Goal: Information Seeking & Learning: Learn about a topic

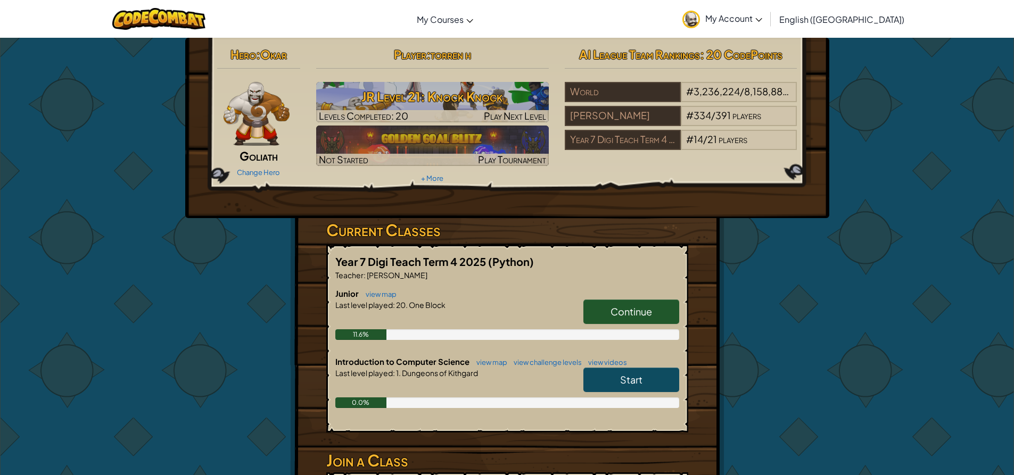
drag, startPoint x: 541, startPoint y: 228, endPoint x: 549, endPoint y: 205, distance: 24.9
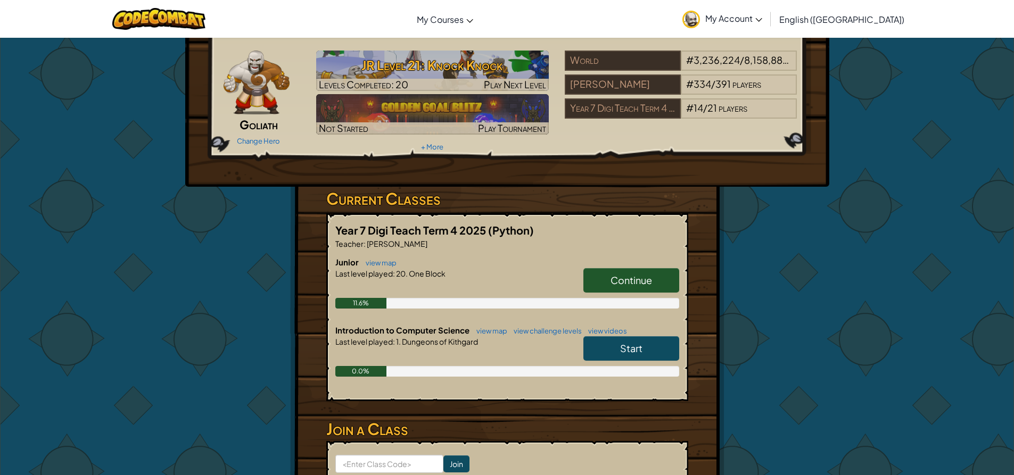
scroll to position [32, 0]
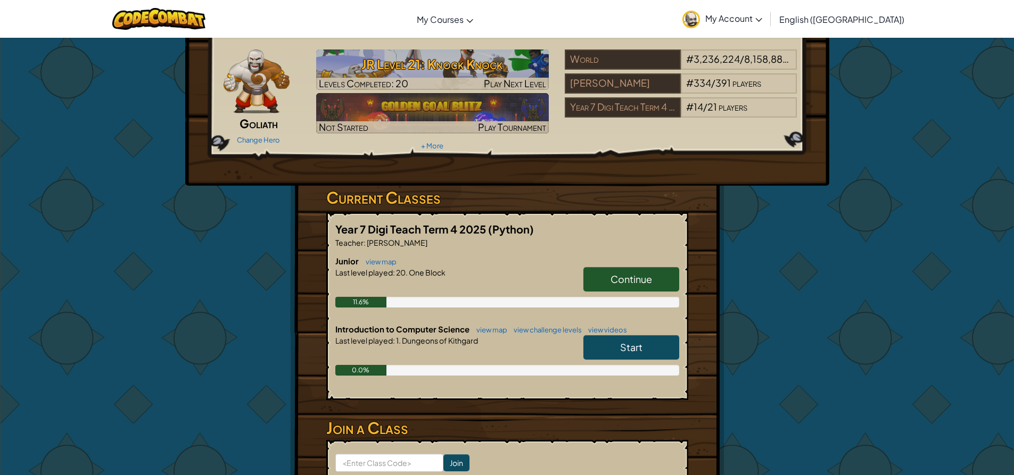
click at [616, 280] on span "Continue" at bounding box center [631, 279] width 42 height 12
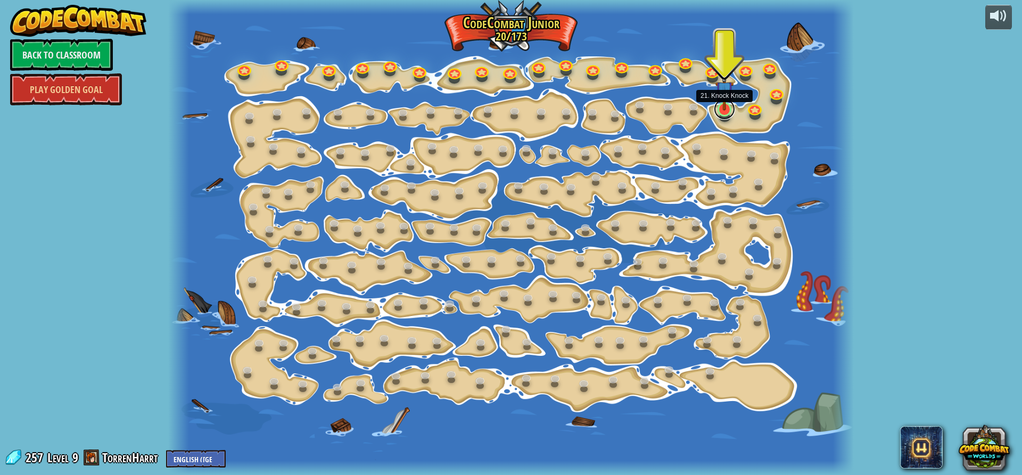
click at [725, 115] on link at bounding box center [724, 108] width 21 height 21
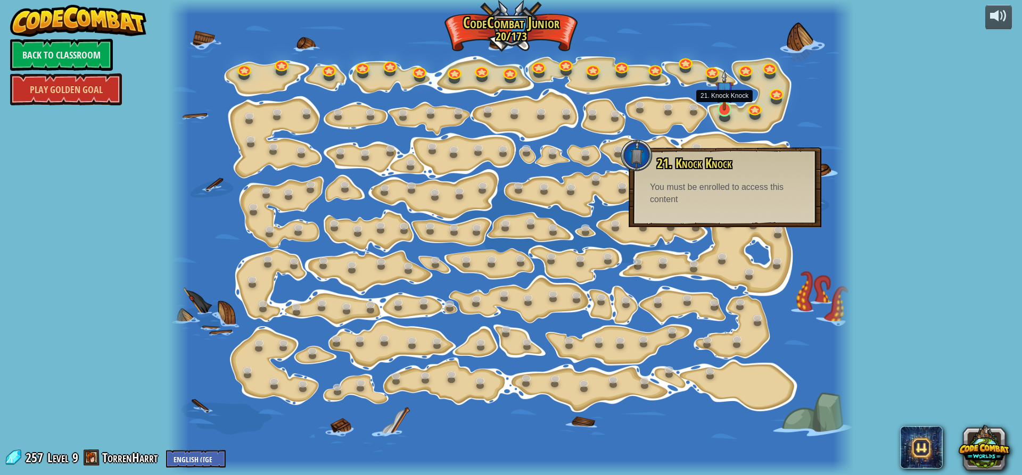
click at [726, 109] on img at bounding box center [724, 90] width 18 height 41
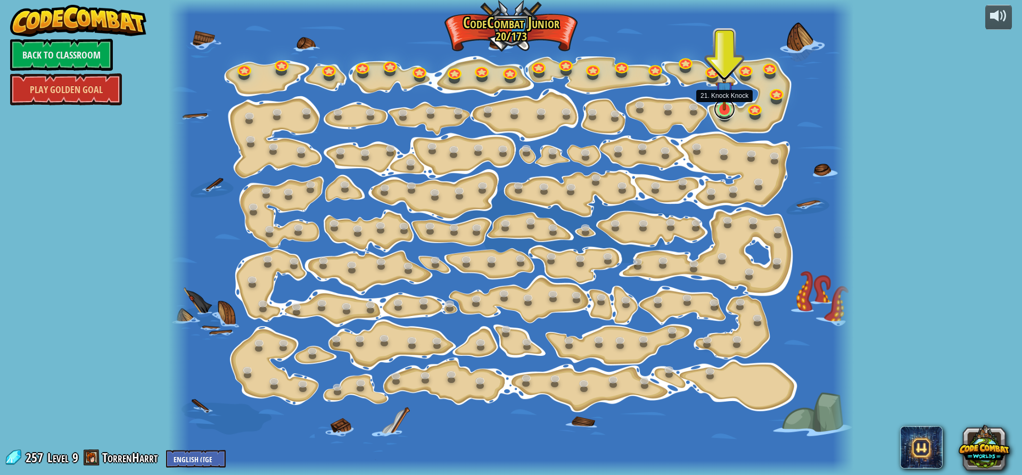
click at [724, 115] on link at bounding box center [724, 108] width 21 height 21
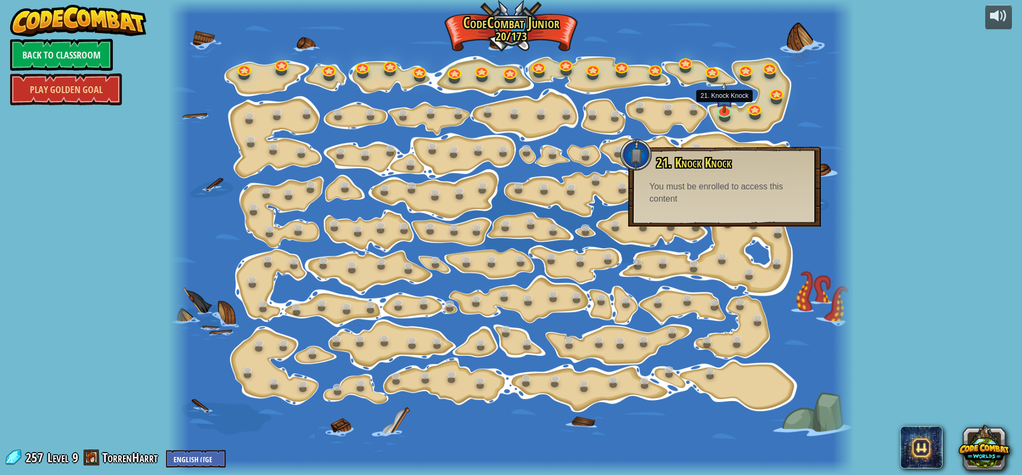
drag, startPoint x: 719, startPoint y: 181, endPoint x: 722, endPoint y: 187, distance: 6.2
click at [719, 181] on div "You must be enrolled to access this content" at bounding box center [724, 193] width 150 height 24
click at [78, 57] on link "Back to Classroom" at bounding box center [61, 55] width 103 height 32
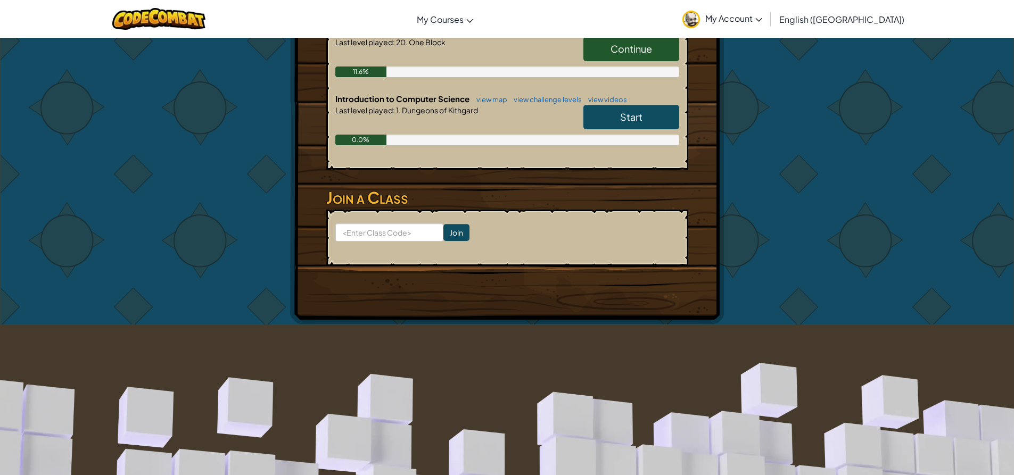
scroll to position [50, 0]
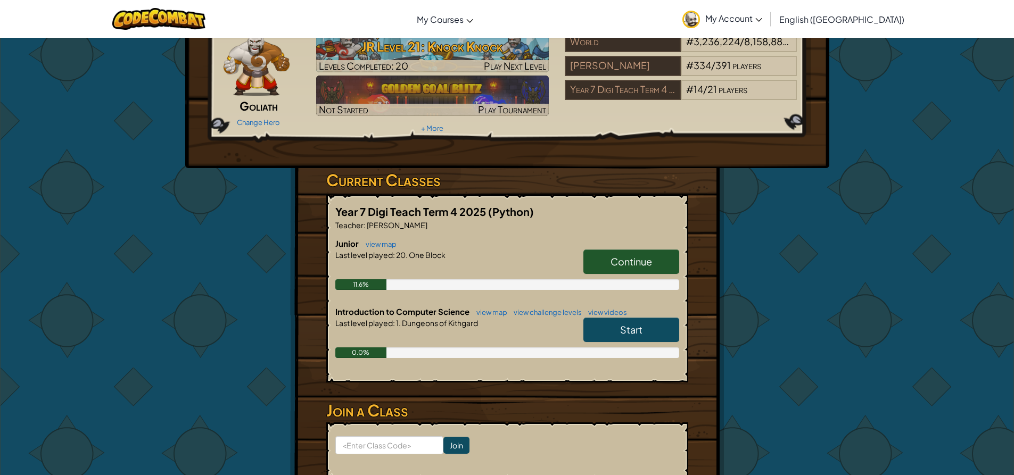
click at [631, 261] on span "Continue" at bounding box center [631, 261] width 42 height 12
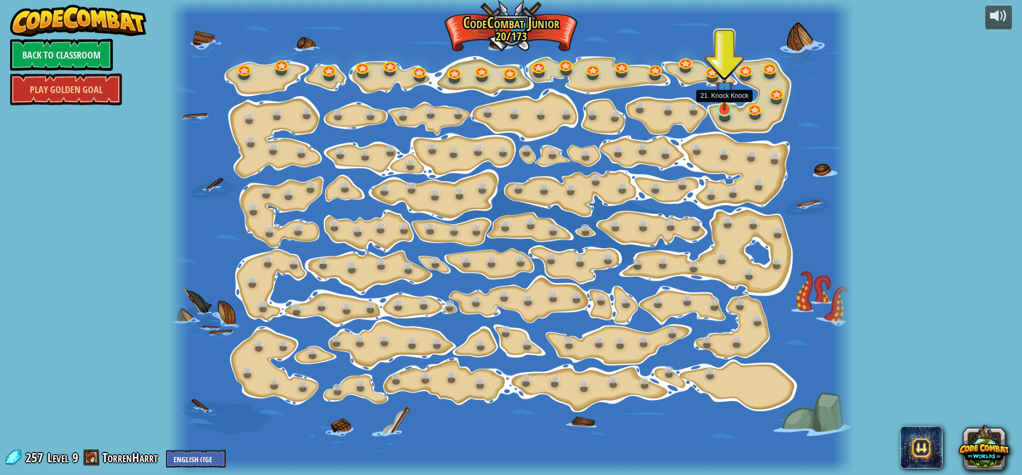
click at [723, 110] on img at bounding box center [724, 90] width 18 height 41
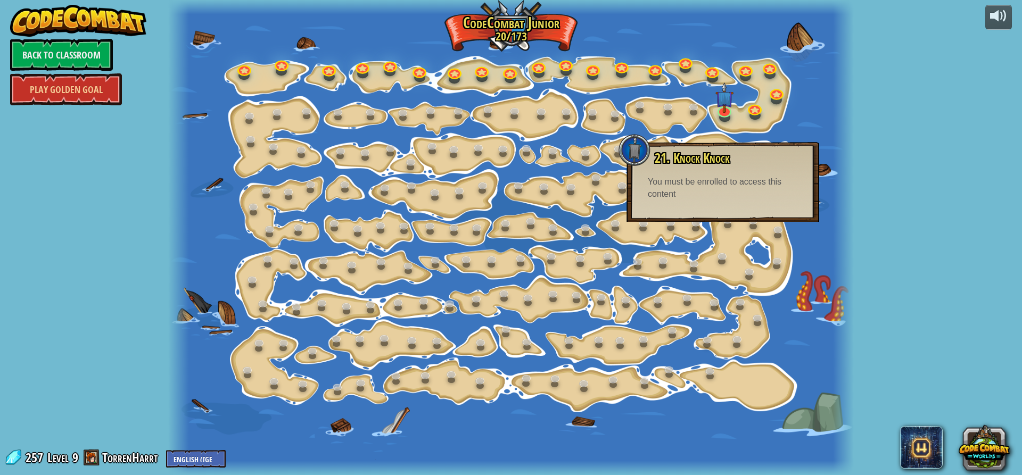
click at [710, 182] on div "You must be enrolled to access this content" at bounding box center [723, 188] width 150 height 24
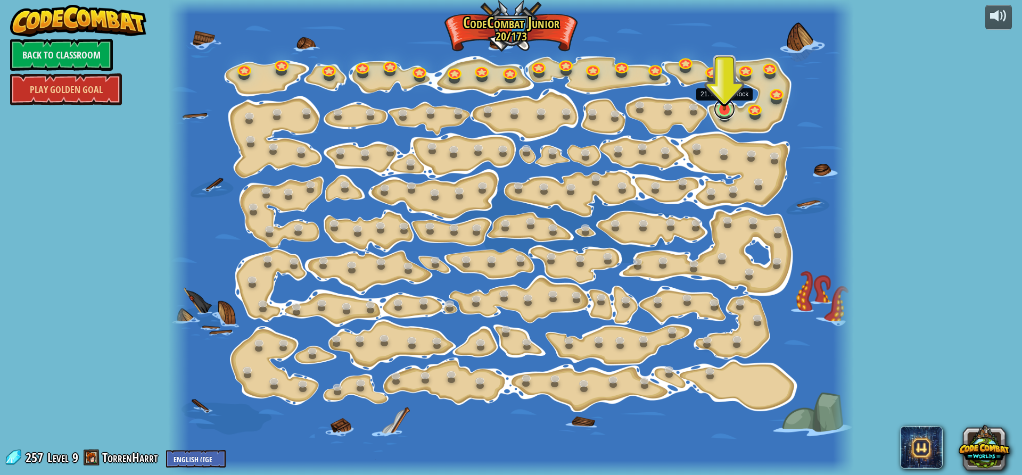
click at [726, 111] on link at bounding box center [724, 108] width 21 height 21
click at [723, 113] on link at bounding box center [724, 108] width 21 height 21
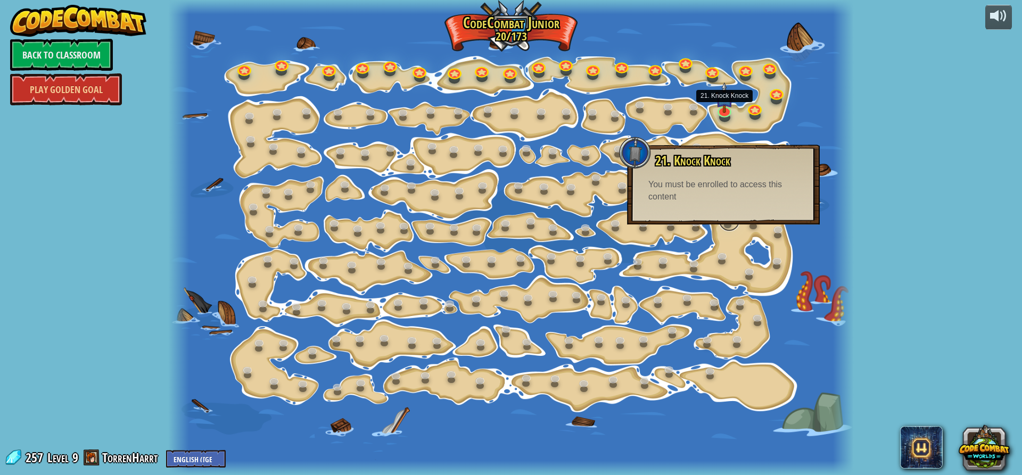
click at [737, 226] on link at bounding box center [728, 220] width 21 height 21
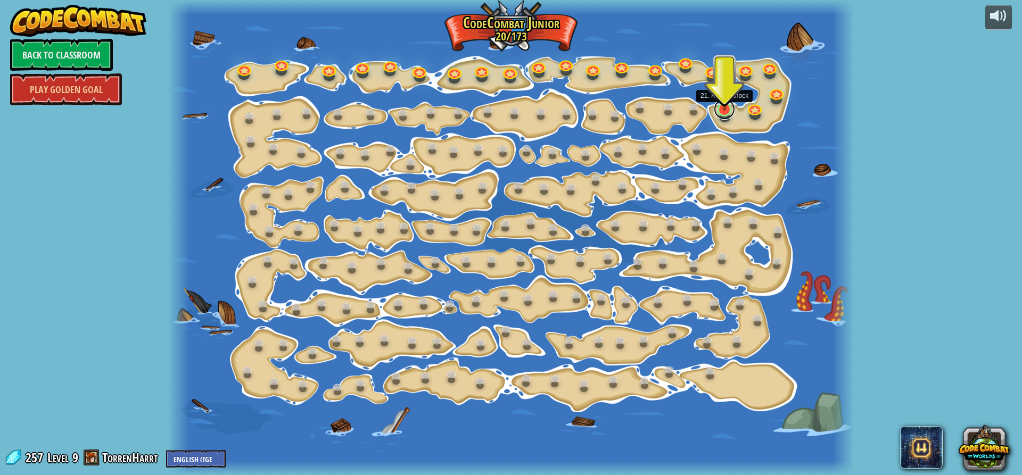
click at [724, 117] on link at bounding box center [724, 108] width 21 height 21
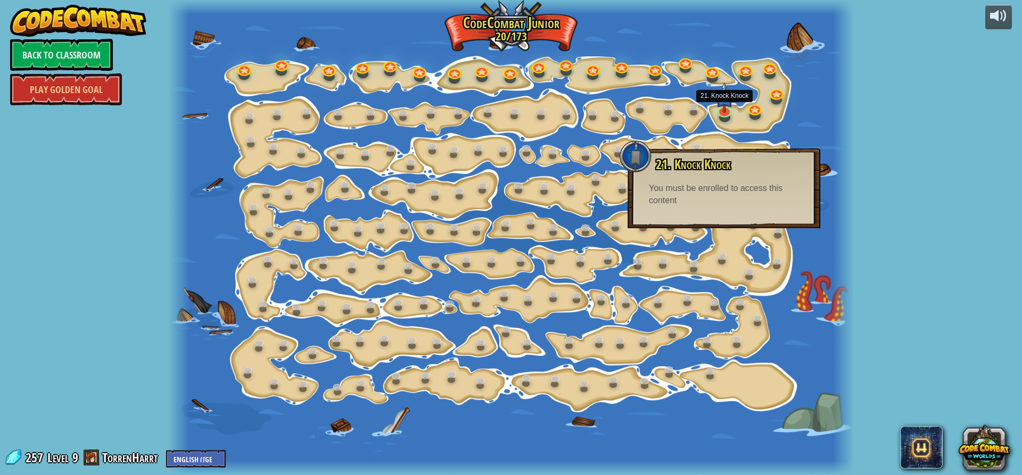
click at [719, 188] on div "You must be enrolled to access this content" at bounding box center [724, 195] width 150 height 24
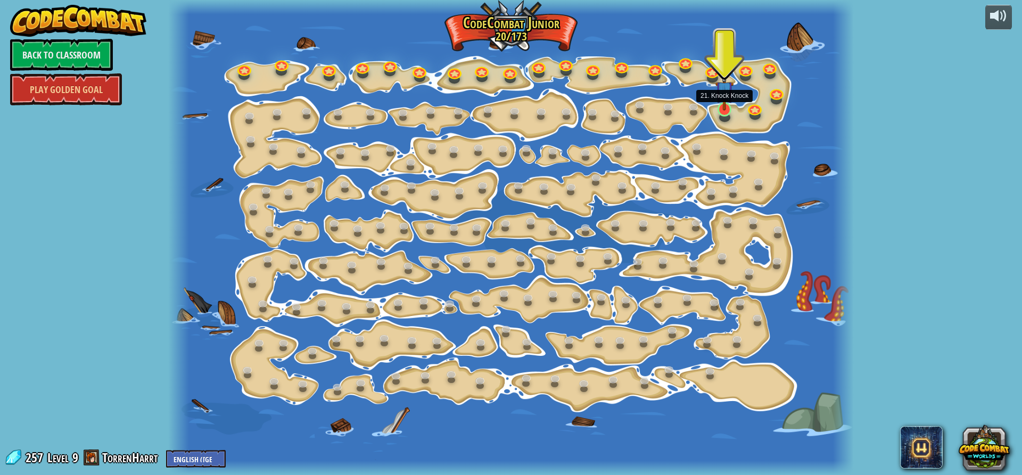
click at [722, 109] on img at bounding box center [724, 90] width 18 height 41
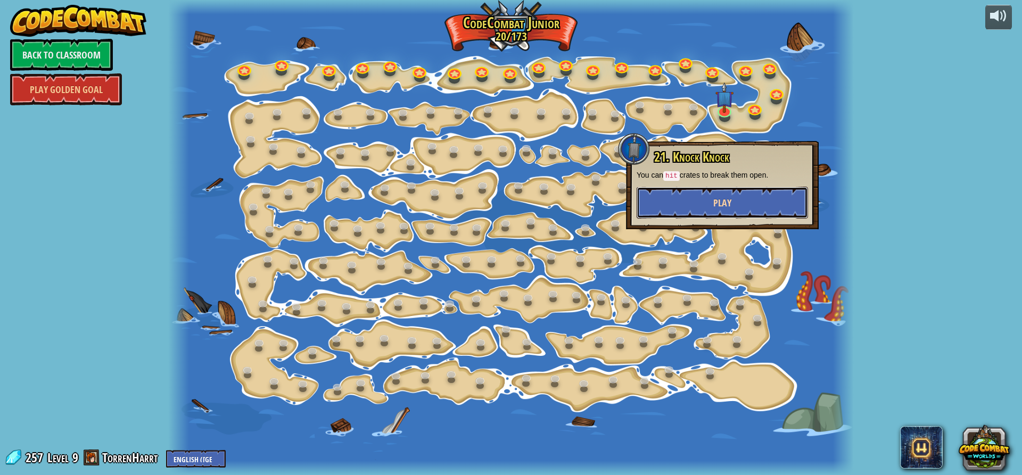
click at [739, 200] on button "Play" at bounding box center [721, 203] width 171 height 32
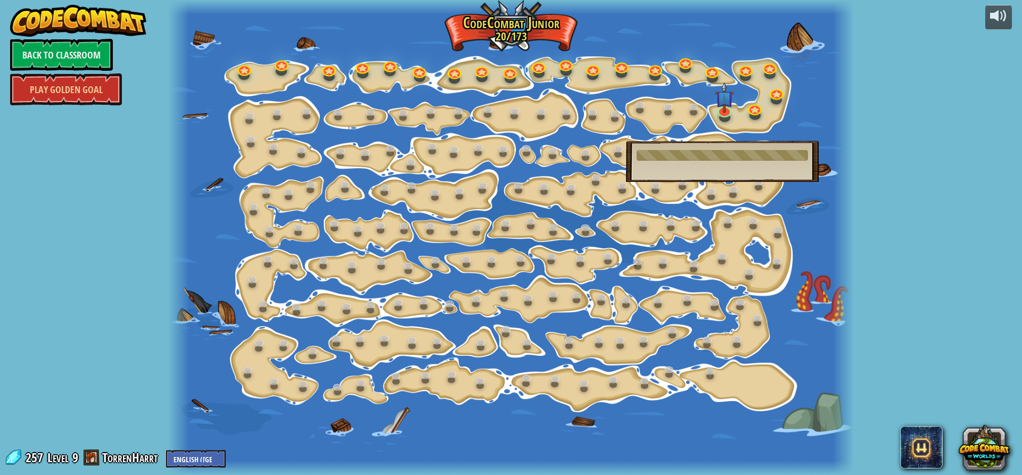
click at [90, 454] on span at bounding box center [92, 458] width 16 height 16
click at [92, 454] on span at bounding box center [92, 458] width 16 height 16
click at [71, 56] on link "Back to Classroom" at bounding box center [61, 55] width 103 height 32
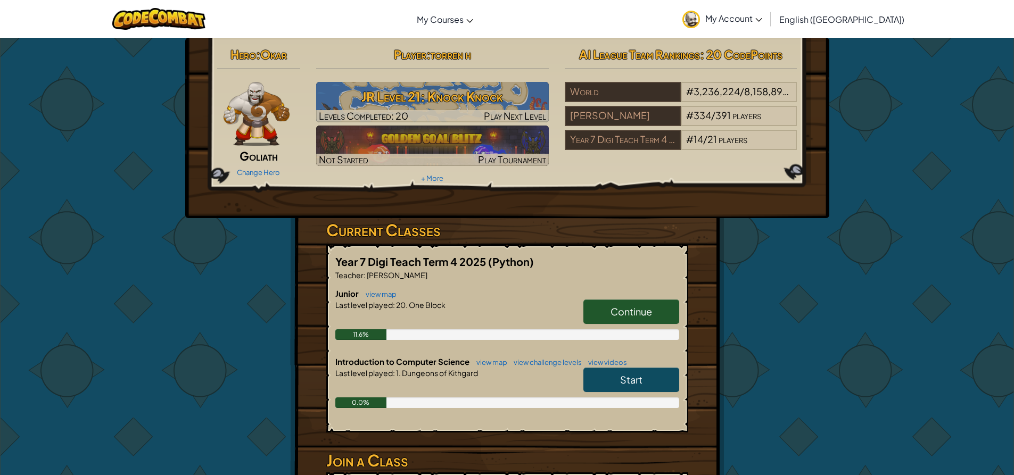
click at [281, 56] on span "Okar" at bounding box center [273, 54] width 27 height 15
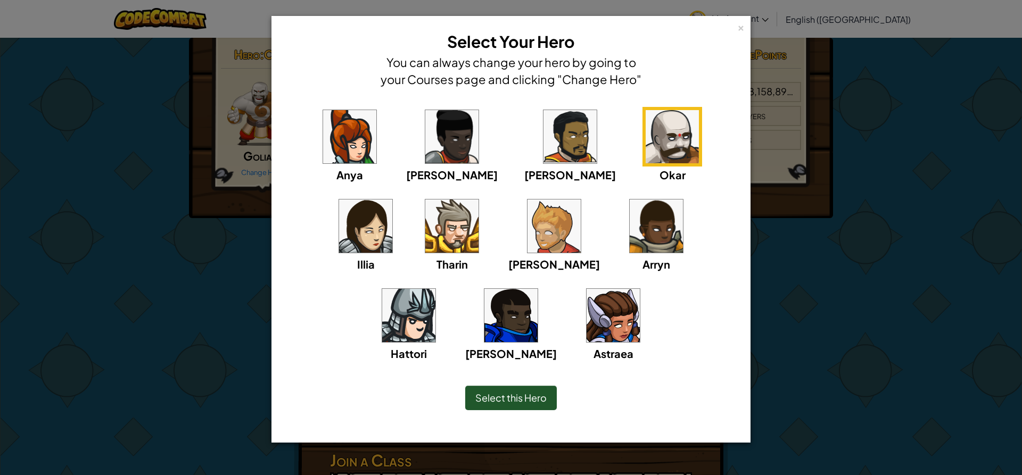
click at [425, 239] on img at bounding box center [451, 226] width 53 height 53
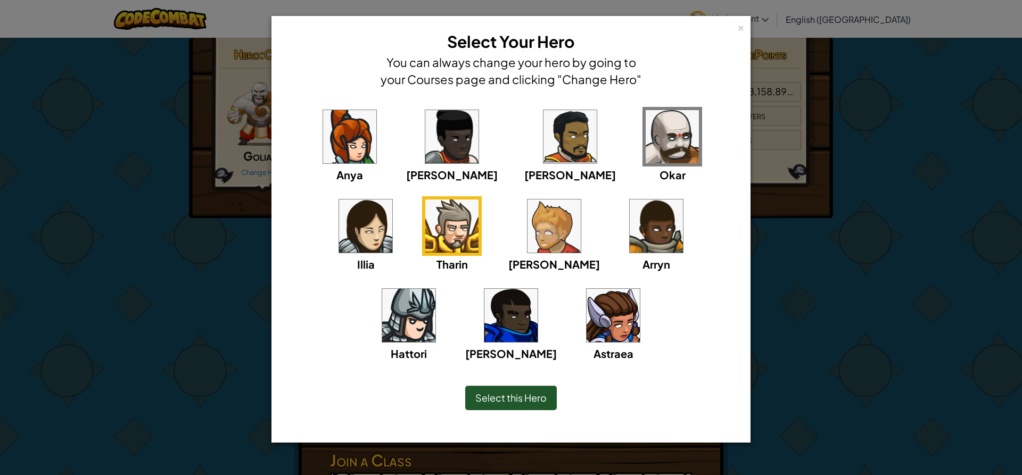
click at [524, 383] on div "Select this Hero" at bounding box center [510, 398] width 435 height 46
click at [532, 394] on span "Select this Hero" at bounding box center [510, 398] width 71 height 12
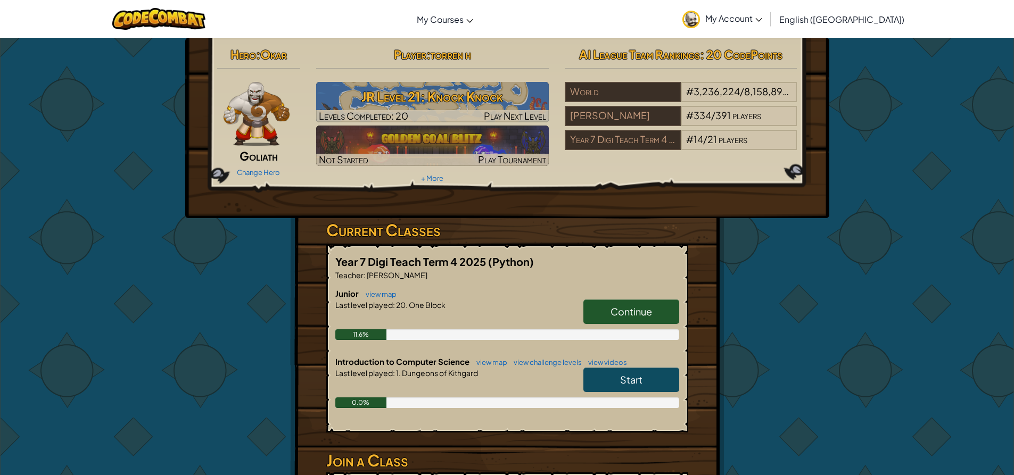
click at [279, 53] on span "Okar" at bounding box center [273, 54] width 27 height 15
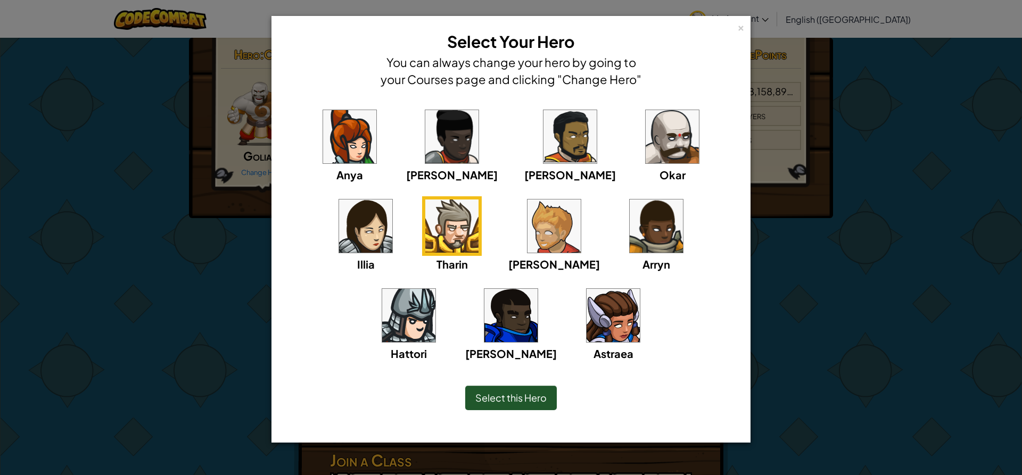
click at [645, 138] on img at bounding box center [671, 136] width 53 height 53
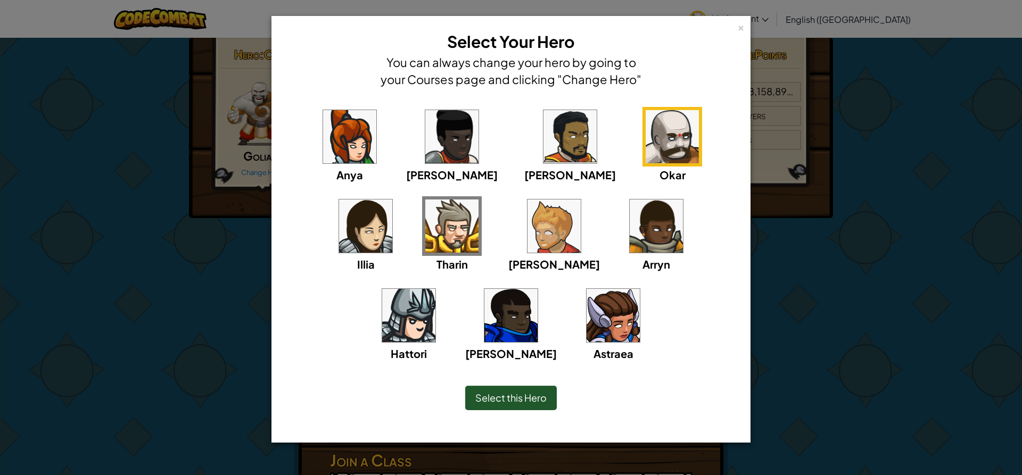
drag, startPoint x: 540, startPoint y: 392, endPoint x: 562, endPoint y: 392, distance: 22.9
click at [539, 392] on span "Select this Hero" at bounding box center [510, 398] width 71 height 12
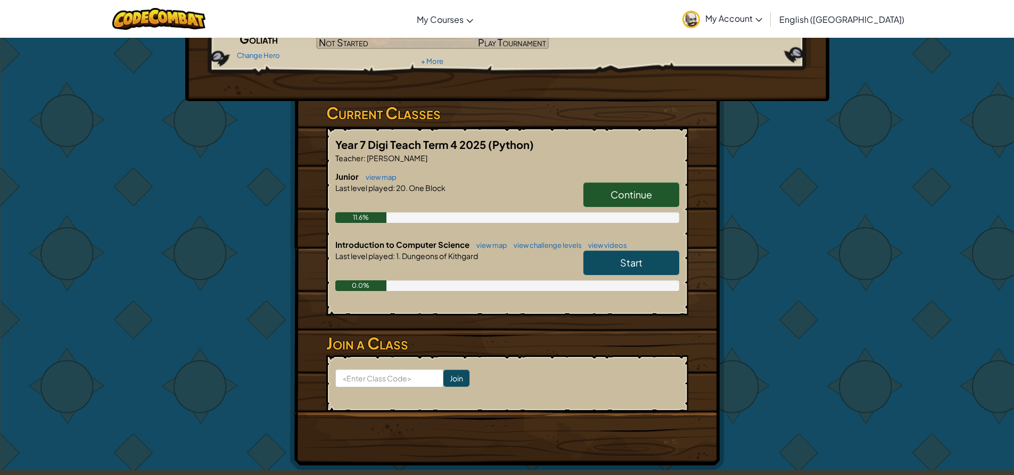
scroll to position [117, 0]
click at [788, 248] on div "Hero : Okar Goliath Change Hero Player : torren h JR Level 21: Knock Knock Leve…" at bounding box center [507, 196] width 623 height 550
click at [788, 247] on div "Hero : Okar Goliath Change Hero Player : torren h JR Level 21: Knock Knock Leve…" at bounding box center [507, 196] width 623 height 550
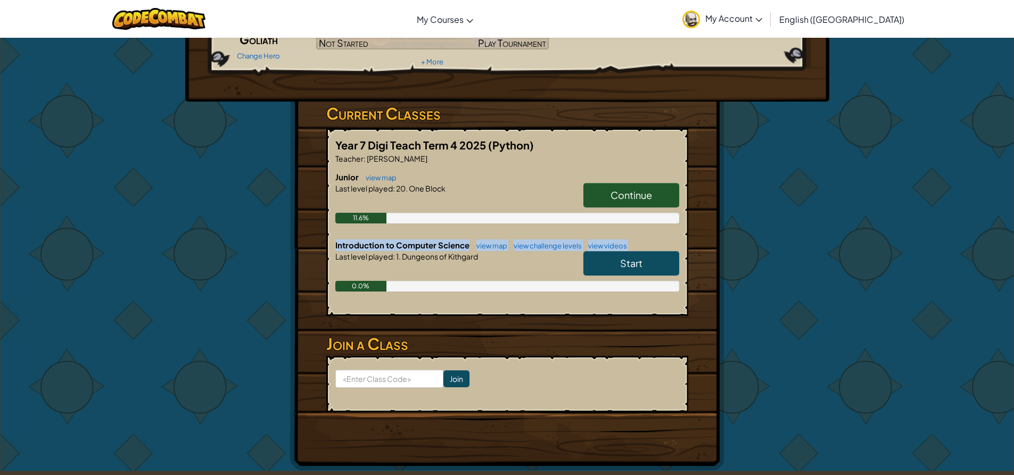
click at [788, 247] on div "Hero : Okar Goliath Change Hero Player : torren h JR Level 21: Knock Knock Leve…" at bounding box center [507, 196] width 623 height 550
click at [787, 250] on div "Hero : Okar Goliath Change Hero Player : torren h JR Level 21: Knock Knock Leve…" at bounding box center [507, 196] width 623 height 550
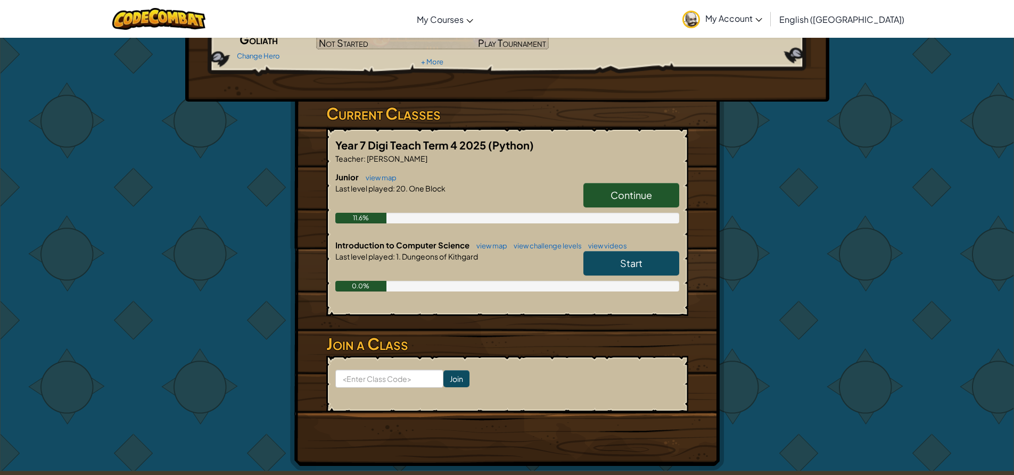
click at [787, 252] on div "Hero : Okar Goliath Change Hero Player : torren h JR Level 21: Knock Knock Leve…" at bounding box center [507, 196] width 623 height 550
click at [854, 372] on div "Hero : Okar Goliath Change Hero Player : torren h JR Level 21: Knock Knock Leve…" at bounding box center [507, 196] width 1014 height 551
drag, startPoint x: 695, startPoint y: 39, endPoint x: 703, endPoint y: 39, distance: 8.5
drag, startPoint x: 919, startPoint y: 187, endPoint x: 925, endPoint y: 178, distance: 10.5
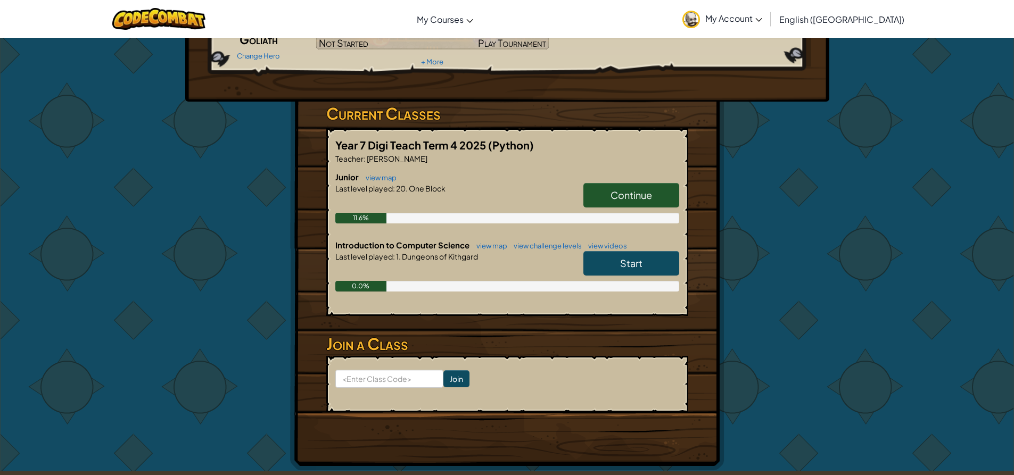
click at [920, 186] on div "Hero : Okar Goliath Change Hero Player : torren h JR Level 21: Knock Knock Leve…" at bounding box center [507, 196] width 1014 height 551
click at [925, 178] on div "Hero : Okar Goliath Change Hero Player : torren h JR Level 21: Knock Knock Leve…" at bounding box center [507, 196] width 1014 height 551
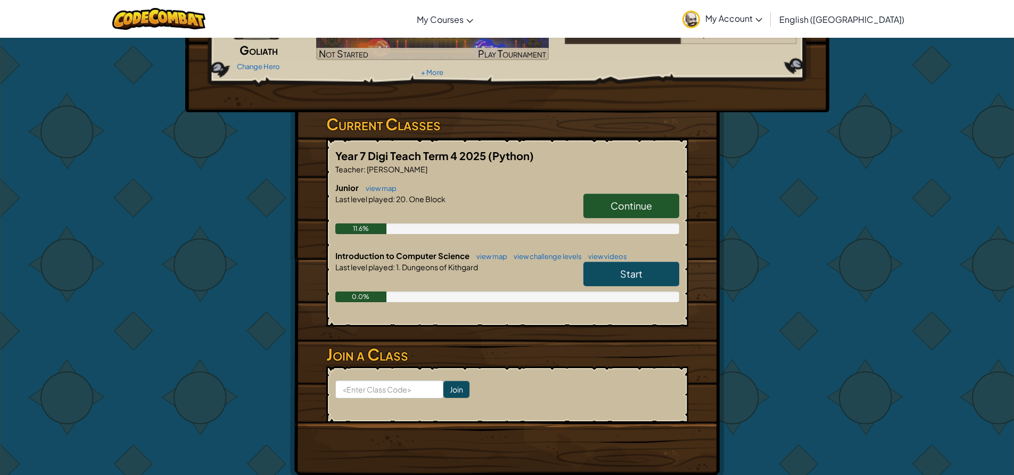
scroll to position [106, 0]
click at [865, 333] on div "Hero : Okar Goliath Change Hero Player : torren h JR Level 21: Knock Knock Leve…" at bounding box center [507, 206] width 1014 height 551
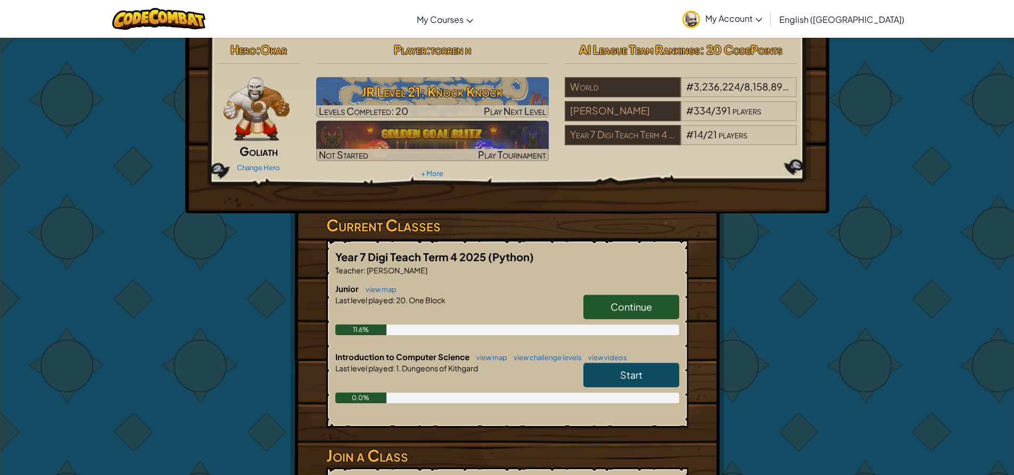
scroll to position [0, 0]
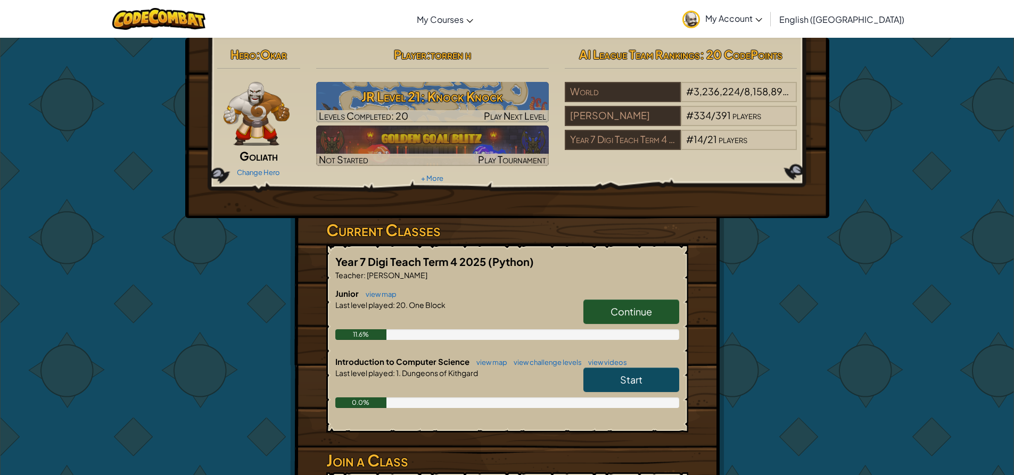
drag, startPoint x: 683, startPoint y: 337, endPoint x: 694, endPoint y: 339, distance: 11.9
click at [655, 313] on link "Continue" at bounding box center [631, 312] width 96 height 24
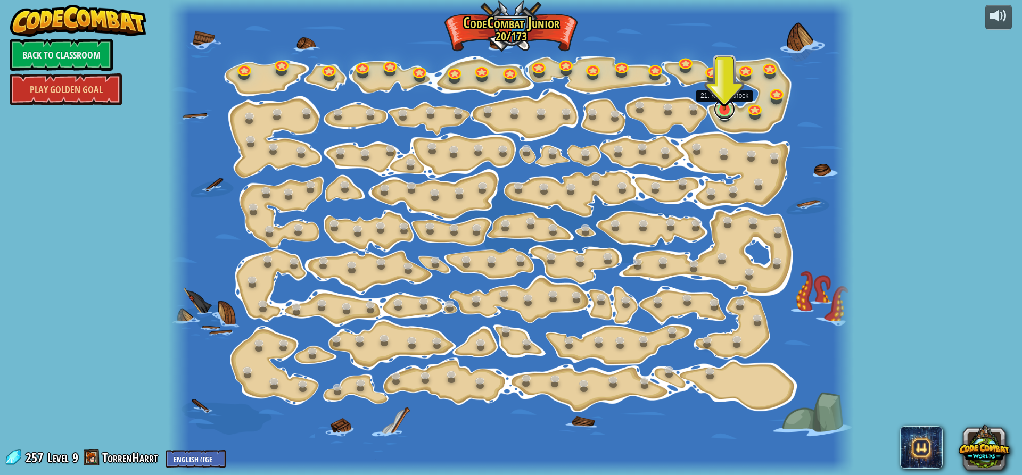
click at [730, 112] on link at bounding box center [724, 108] width 21 height 21
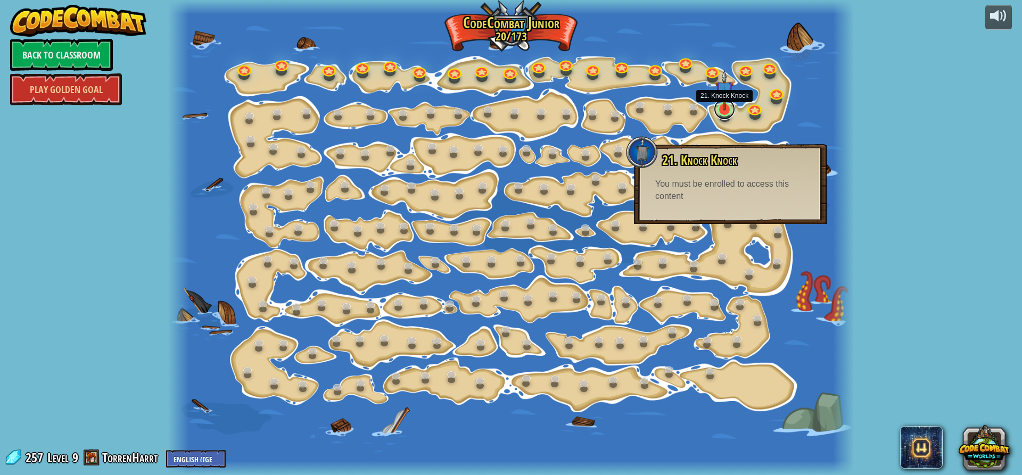
click at [720, 114] on link at bounding box center [724, 108] width 21 height 21
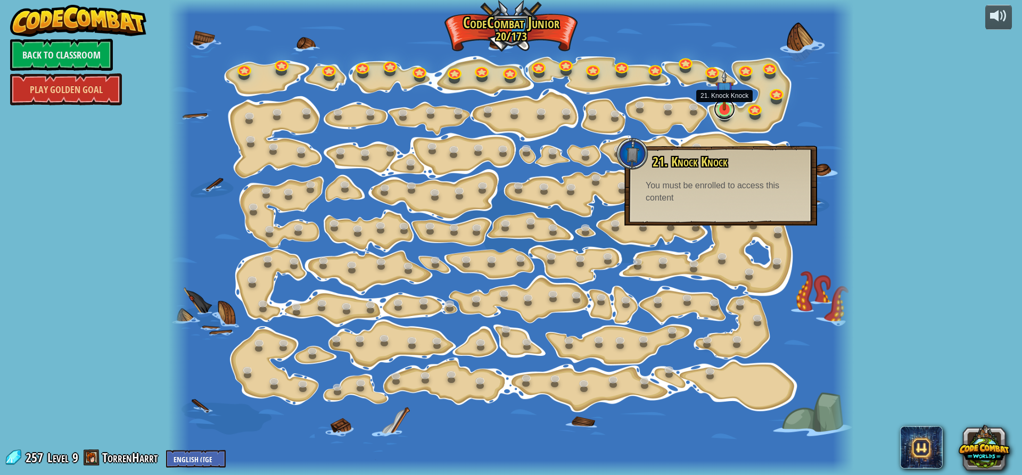
click at [720, 114] on link at bounding box center [724, 108] width 21 height 21
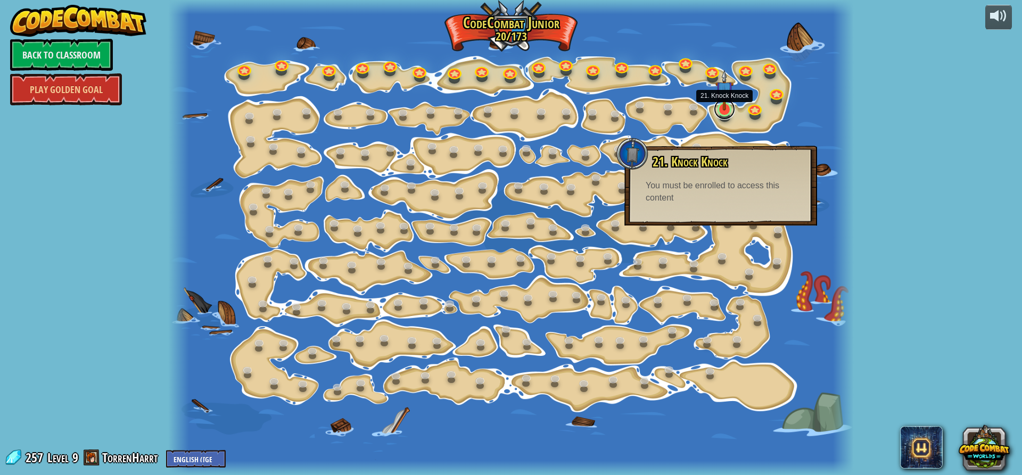
click at [720, 114] on link at bounding box center [724, 108] width 21 height 21
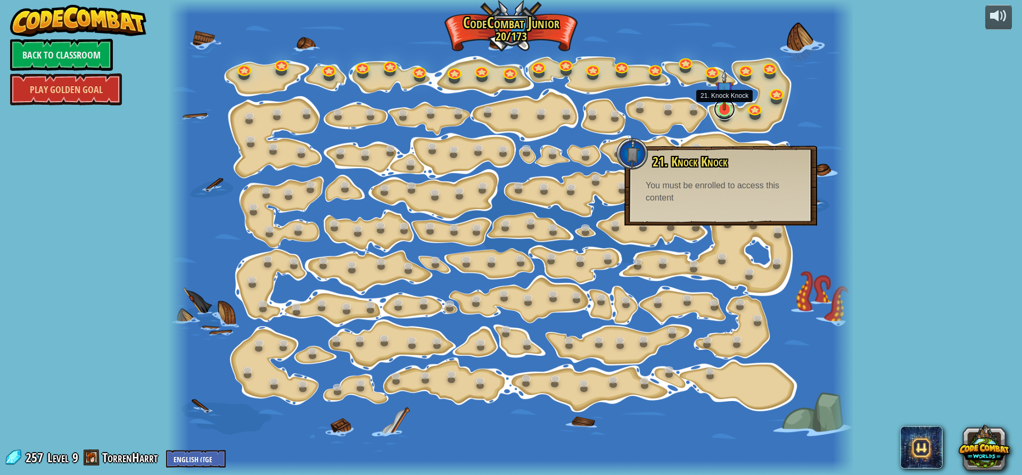
click at [720, 114] on link at bounding box center [724, 108] width 21 height 21
click at [725, 112] on link at bounding box center [724, 108] width 21 height 21
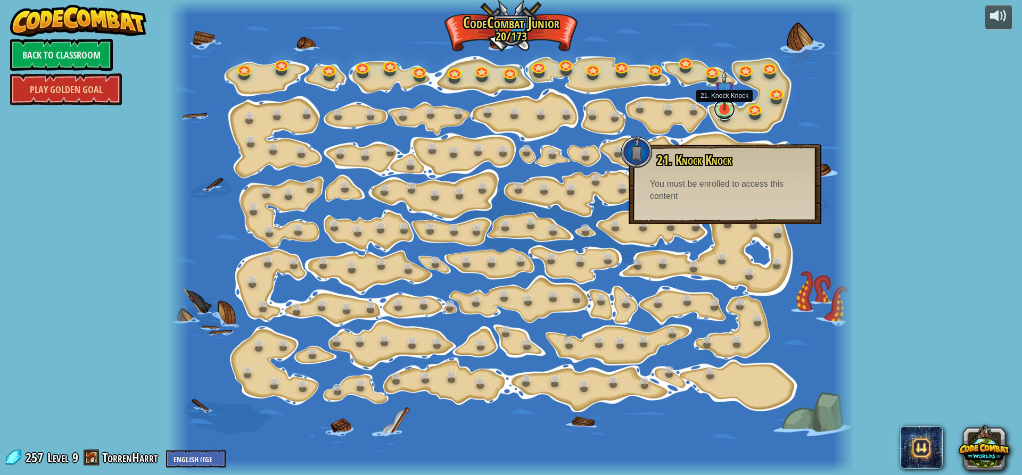
click at [725, 112] on link at bounding box center [724, 108] width 21 height 21
click at [710, 114] on div at bounding box center [510, 237] width 685 height 475
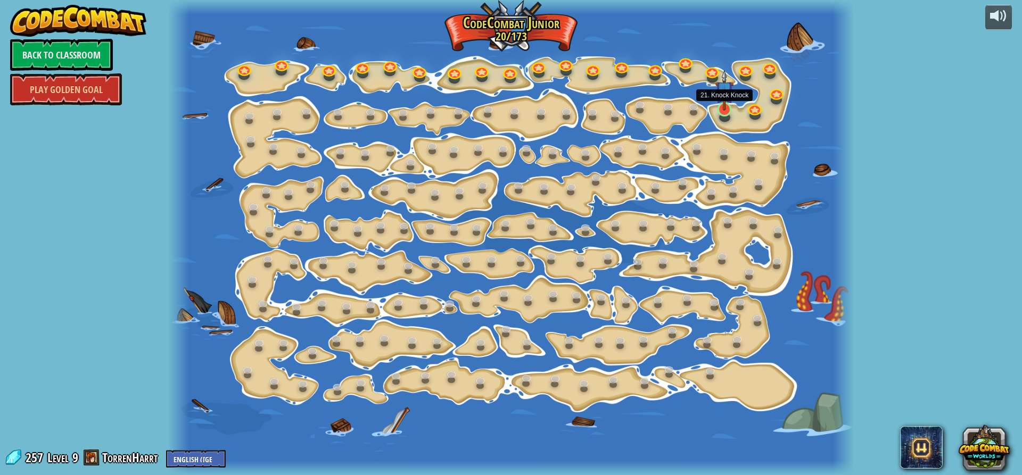
click at [720, 110] on img at bounding box center [724, 90] width 18 height 41
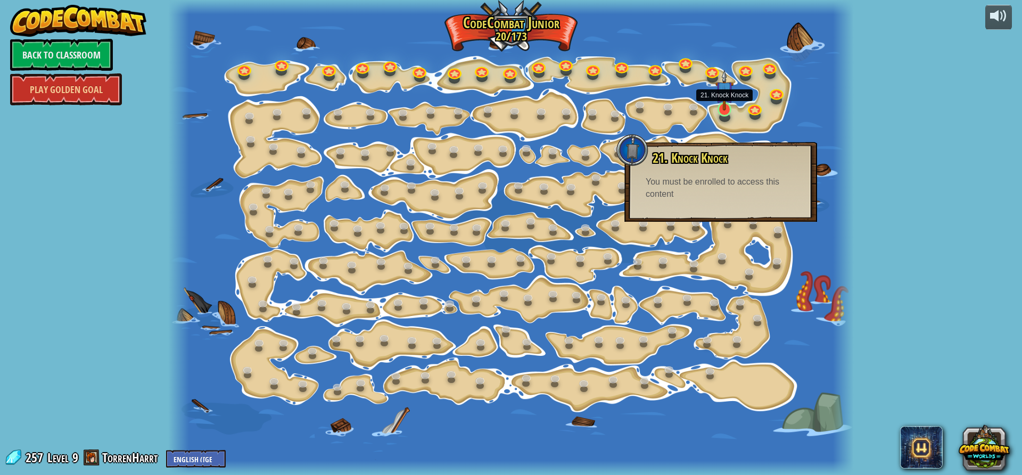
click at [720, 110] on img at bounding box center [724, 90] width 18 height 41
click at [571, 186] on link at bounding box center [572, 188] width 21 height 21
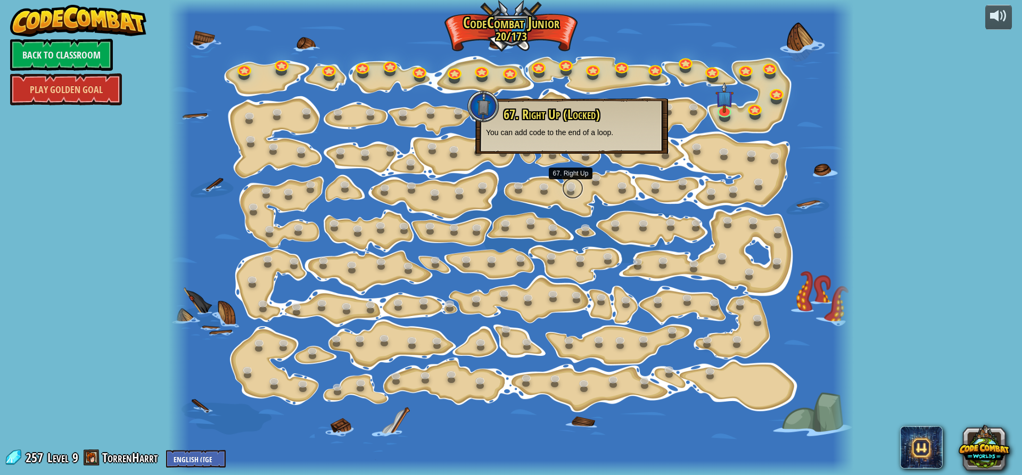
click at [571, 186] on link at bounding box center [572, 188] width 21 height 21
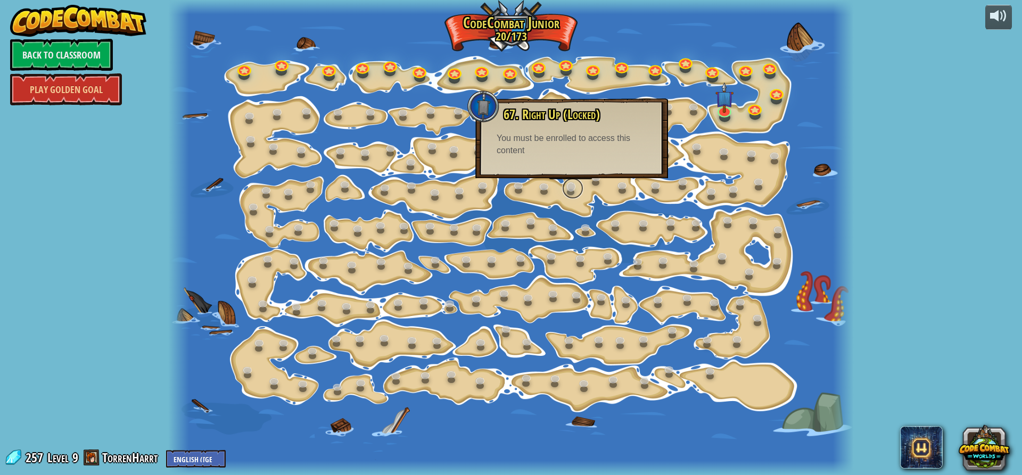
click at [571, 186] on link at bounding box center [572, 188] width 21 height 21
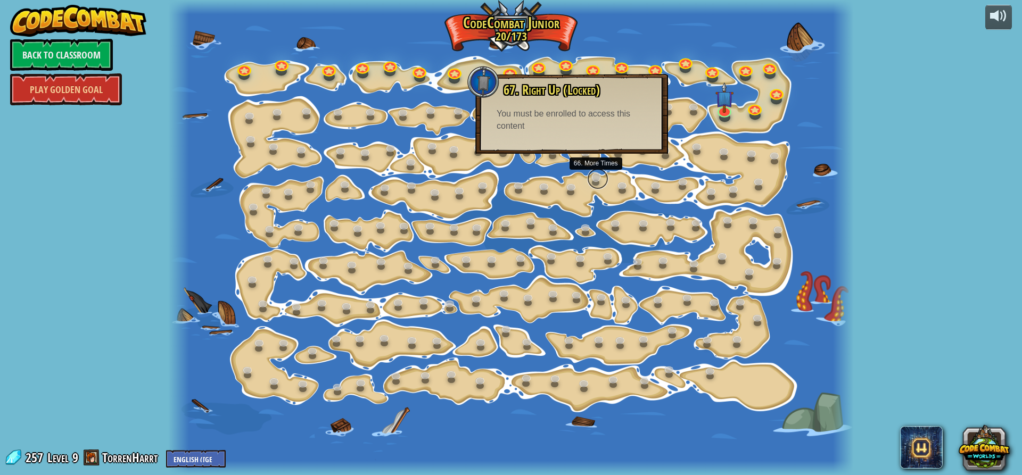
drag, startPoint x: 605, startPoint y: 184, endPoint x: 613, endPoint y: 183, distance: 8.5
click at [606, 184] on link at bounding box center [597, 178] width 21 height 21
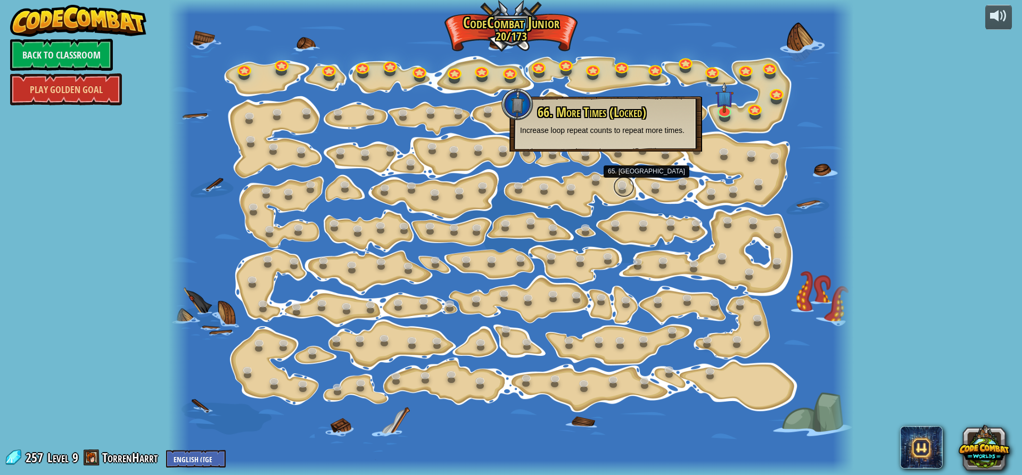
click at [622, 181] on link at bounding box center [623, 186] width 21 height 21
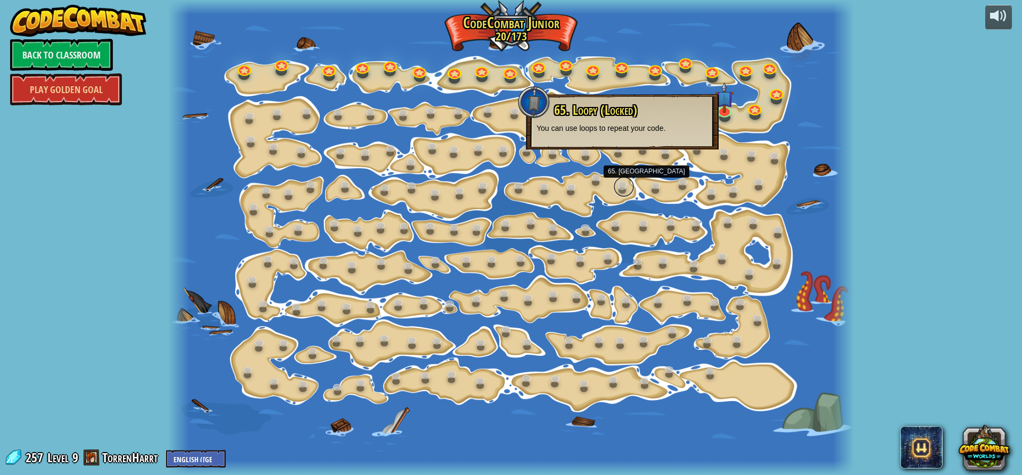
drag, startPoint x: 620, startPoint y: 181, endPoint x: 615, endPoint y: 185, distance: 6.2
click at [618, 183] on link at bounding box center [623, 186] width 21 height 21
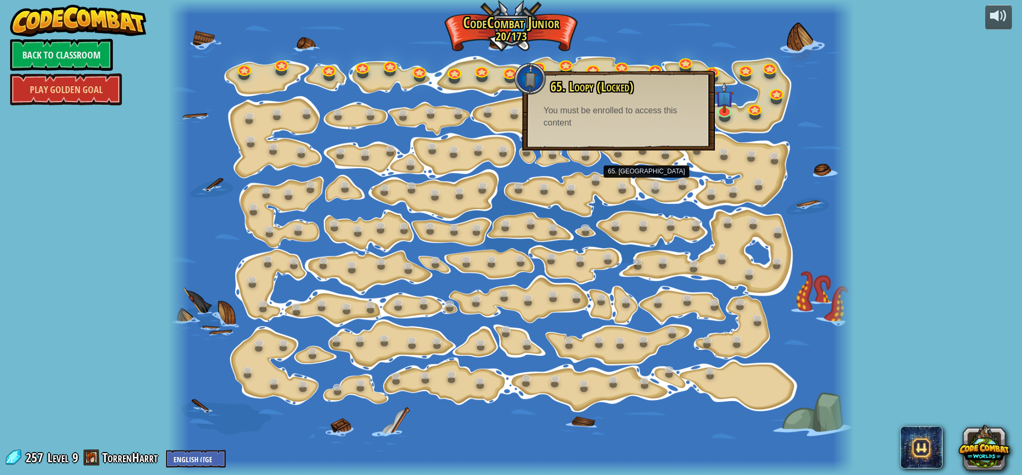
click at [649, 189] on div "15. Step Change Change step arguments. 15a. Step Change A (practice) 11. Go Sma…" at bounding box center [510, 237] width 685 height 475
drag, startPoint x: 671, startPoint y: 192, endPoint x: 690, endPoint y: 196, distance: 19.0
click at [683, 200] on div at bounding box center [510, 237] width 685 height 475
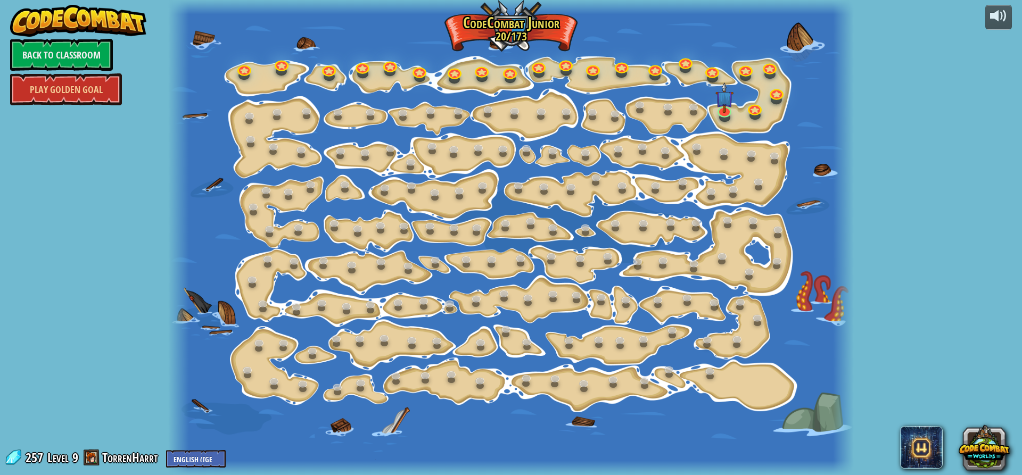
click at [691, 191] on div at bounding box center [510, 237] width 685 height 475
click at [679, 179] on link at bounding box center [684, 182] width 21 height 21
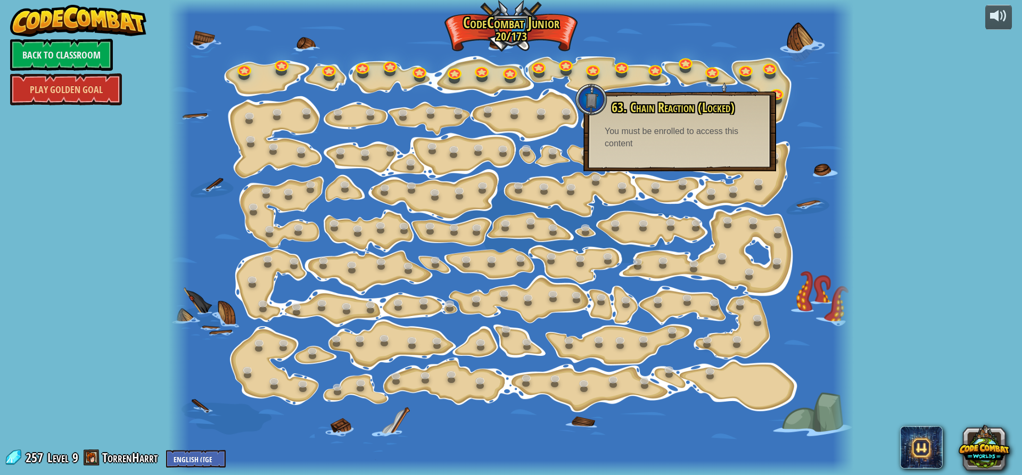
click at [699, 162] on div "63. Chain Reaction (Locked) Oh, this is going to be fun. You must be enrolled t…" at bounding box center [679, 132] width 193 height 80
click at [699, 151] on div "63. Chain Reaction (Locked) Oh, this is going to be fun. You must be enrolled t…" at bounding box center [679, 132] width 193 height 80
click at [704, 145] on div "You must be enrolled to access this content" at bounding box center [679, 138] width 150 height 24
click at [694, 144] on div "You must be enrolled to access this content" at bounding box center [679, 138] width 150 height 24
click at [291, 118] on div at bounding box center [510, 237] width 685 height 475
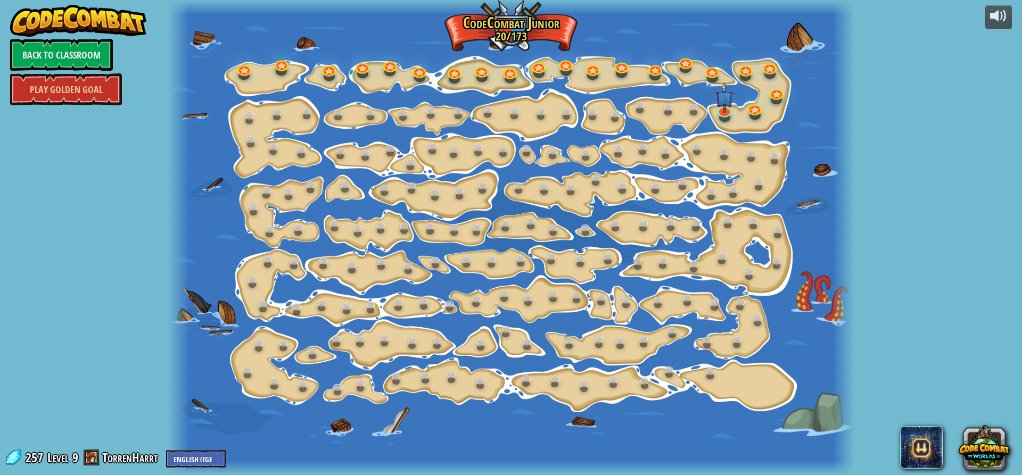
drag, startPoint x: 21, startPoint y: 456, endPoint x: 49, endPoint y: 353, distance: 106.6
click at [21, 455] on span at bounding box center [13, 458] width 16 height 16
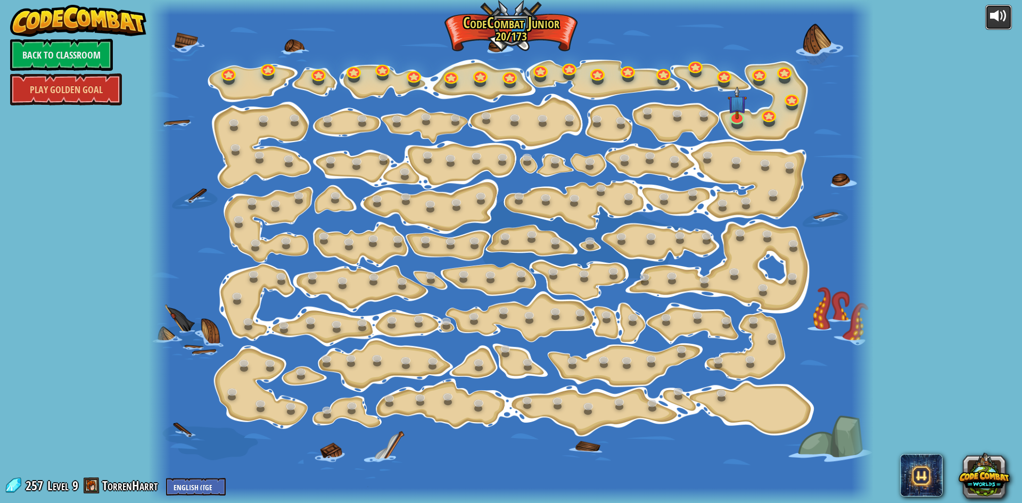
click at [1007, 20] on button at bounding box center [998, 17] width 27 height 25
click at [1001, 22] on div at bounding box center [998, 15] width 17 height 17
click at [997, 20] on div at bounding box center [998, 15] width 17 height 17
click at [1007, 16] on button at bounding box center [998, 17] width 27 height 25
click at [1011, 21] on div "powered by Back to Classroom Play Golden Goal 15. Step Change Change step argum…" at bounding box center [511, 251] width 1022 height 503
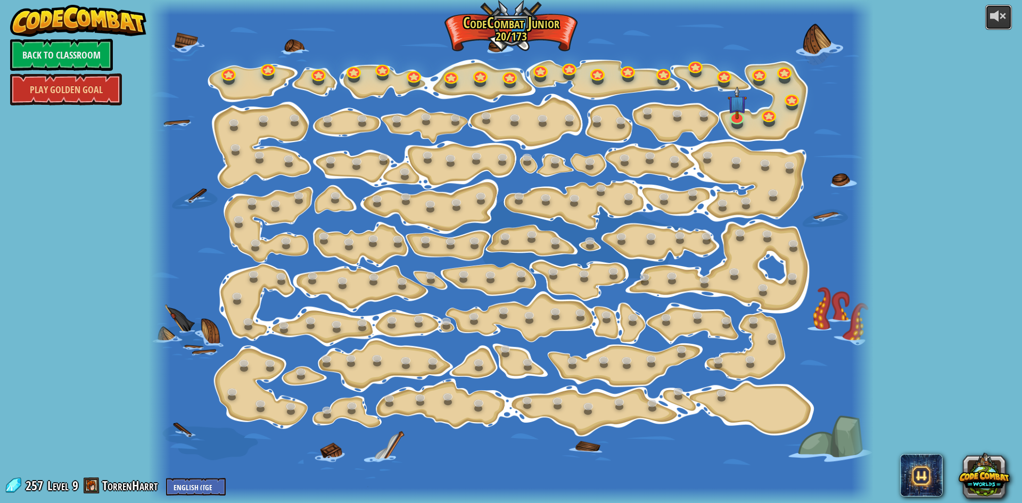
click at [1003, 23] on div at bounding box center [998, 15] width 17 height 17
click at [1001, 22] on div at bounding box center [998, 15] width 17 height 17
click at [775, 194] on link at bounding box center [774, 193] width 21 height 21
